Goal: Navigation & Orientation: Find specific page/section

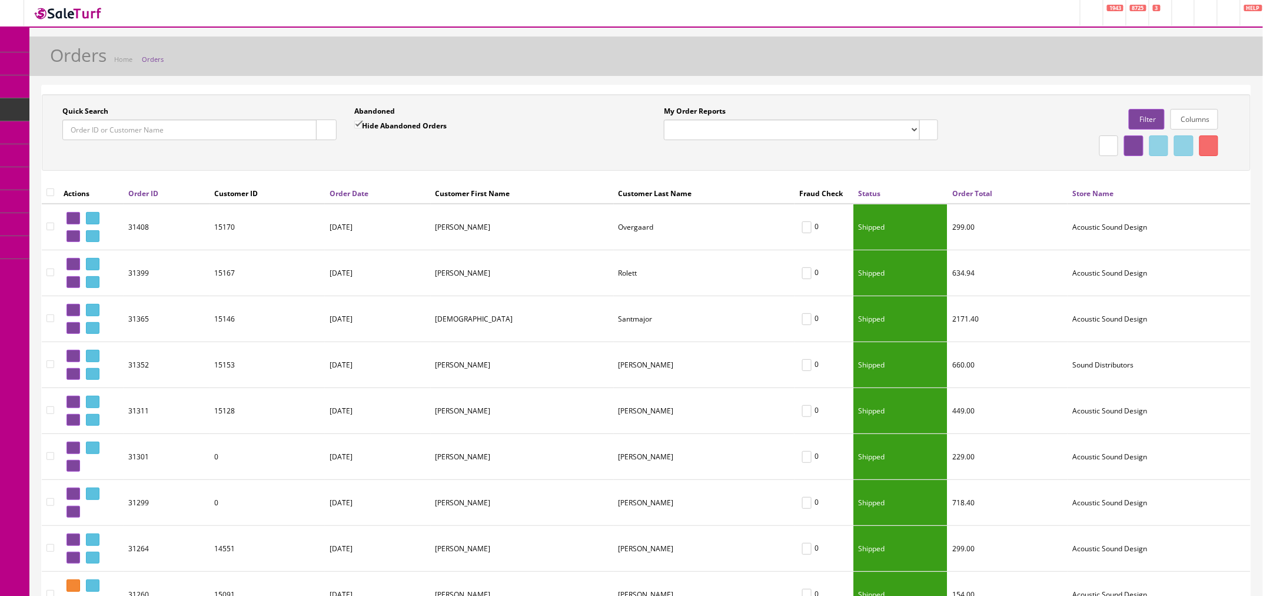
click at [159, 59] on link "Orders" at bounding box center [153, 59] width 22 height 9
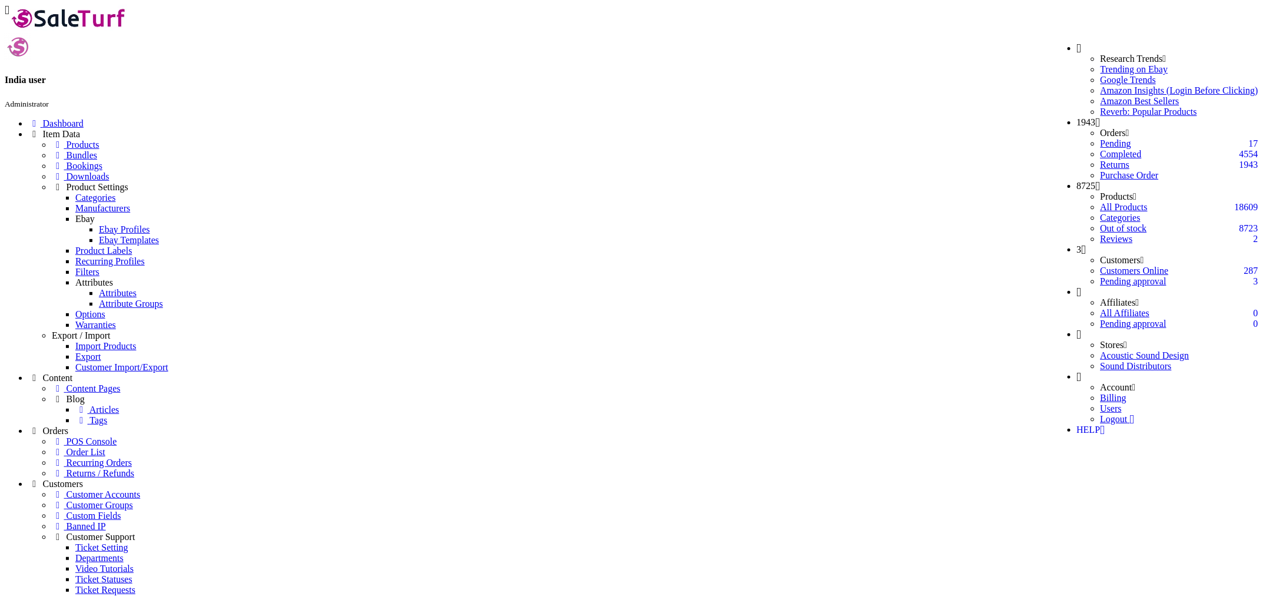
click at [98, 447] on span "Order List" at bounding box center [86, 452] width 39 height 10
